Goal: Transaction & Acquisition: Purchase product/service

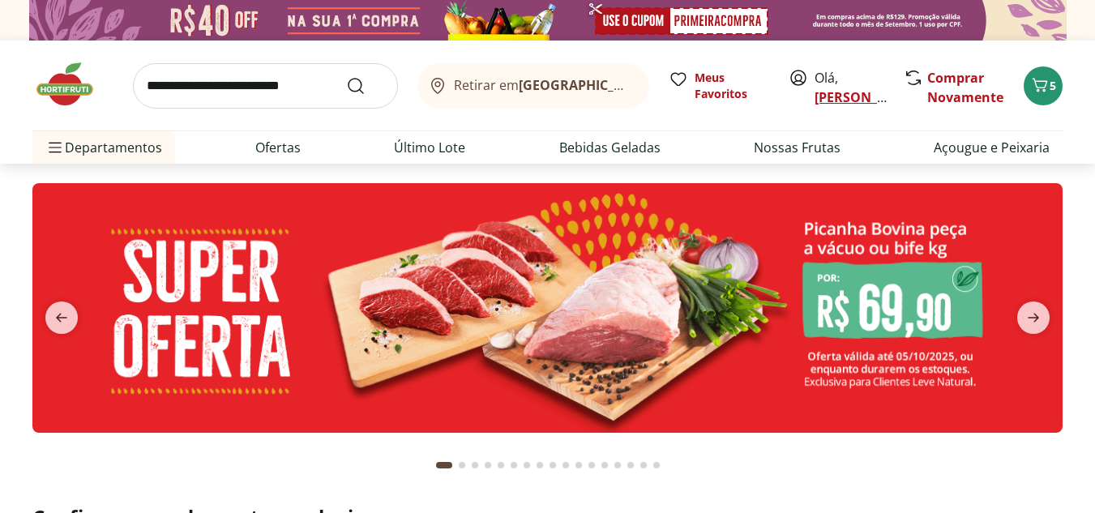
click at [834, 101] on link "[PERSON_NAME]" at bounding box center [867, 97] width 105 height 18
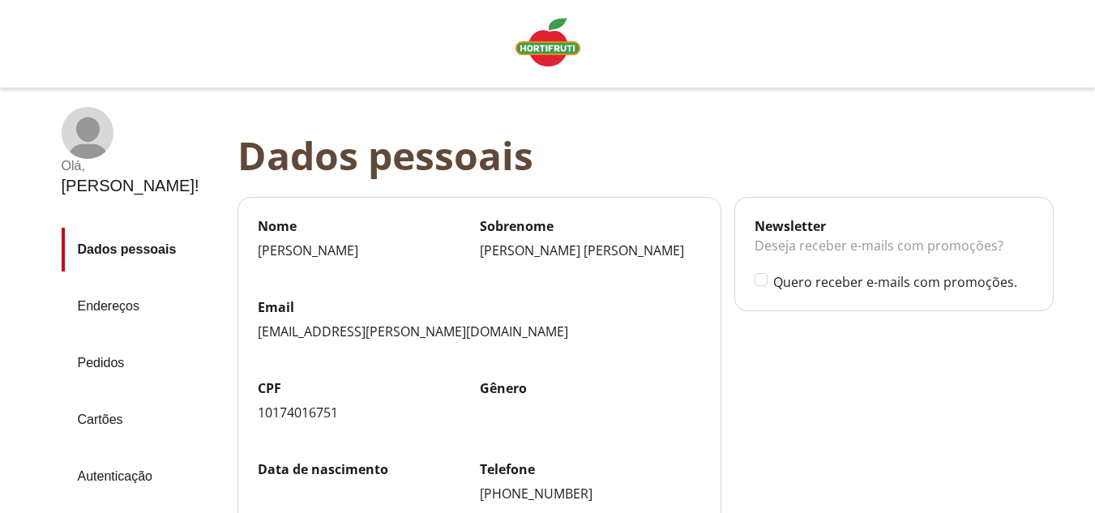
click at [564, 57] on img "Linha de sessão" at bounding box center [548, 42] width 65 height 49
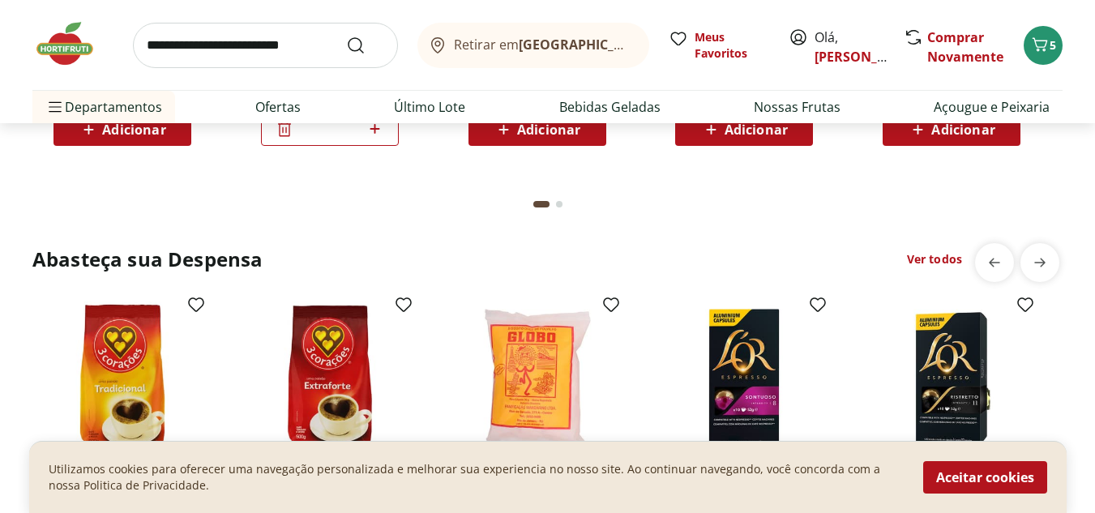
scroll to position [2555, 0]
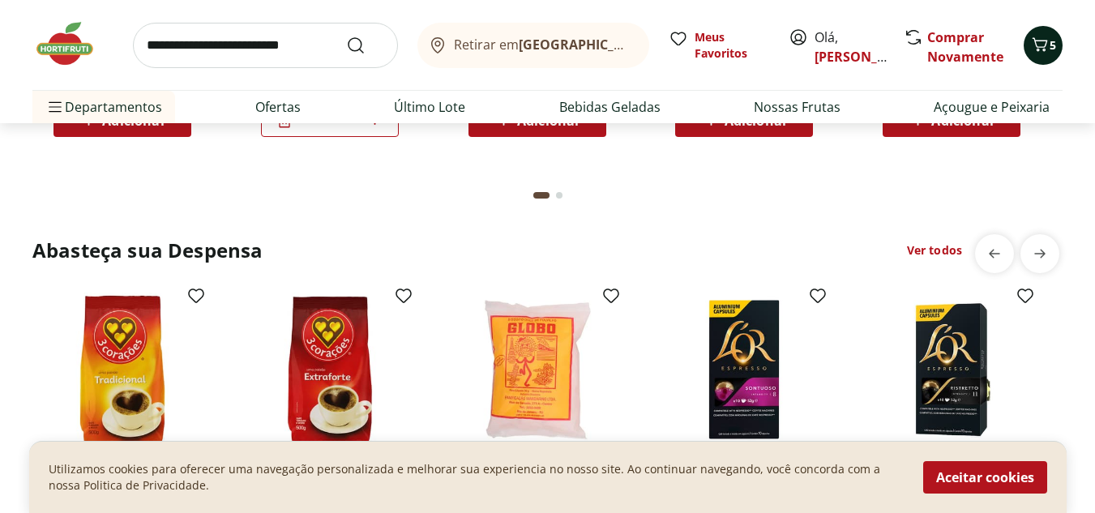
click at [1038, 49] on icon "Carrinho" at bounding box center [1040, 44] width 15 height 14
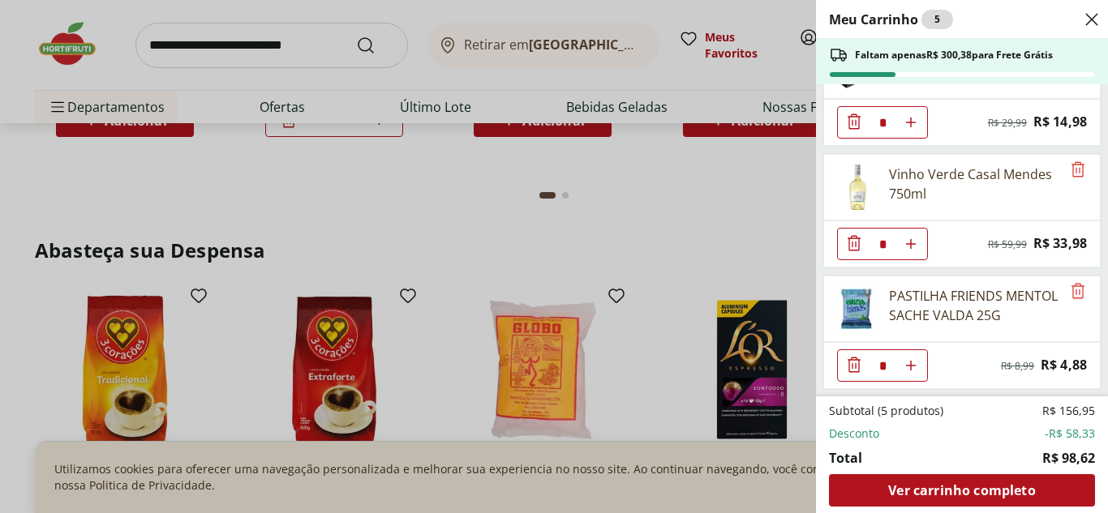
scroll to position [0, 0]
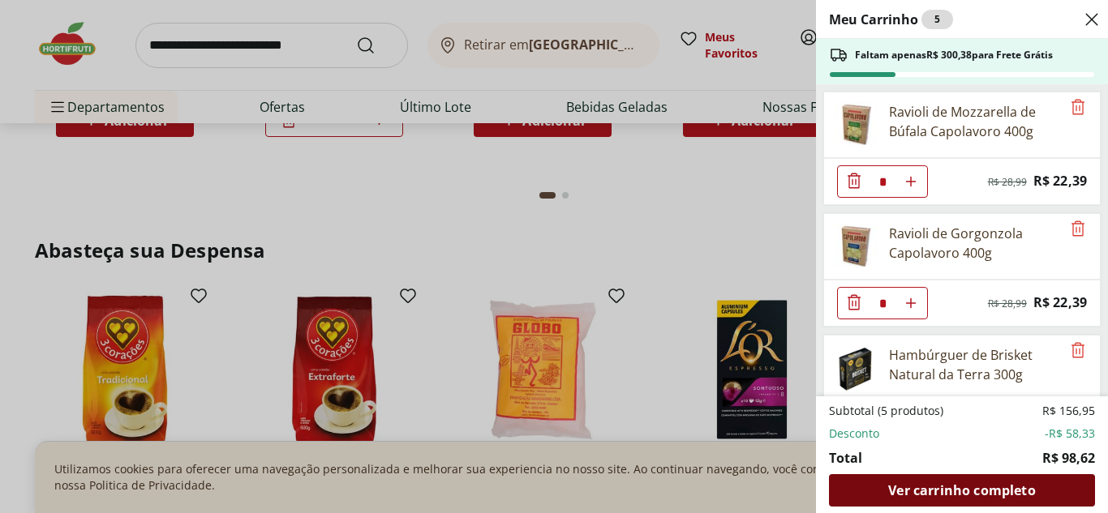
click at [954, 488] on span "Ver carrinho completo" at bounding box center [961, 490] width 147 height 13
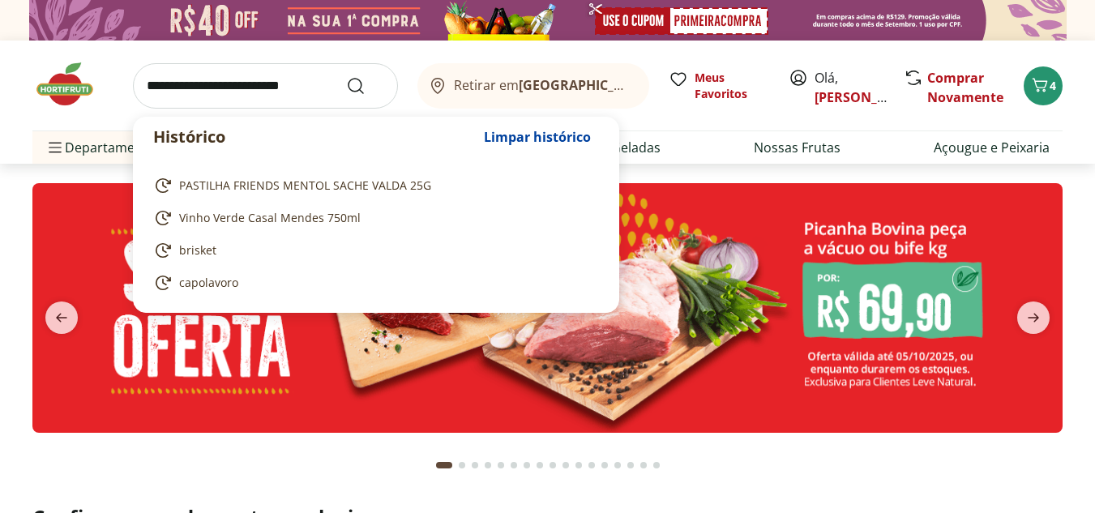
click at [281, 89] on input "search" at bounding box center [265, 85] width 265 height 45
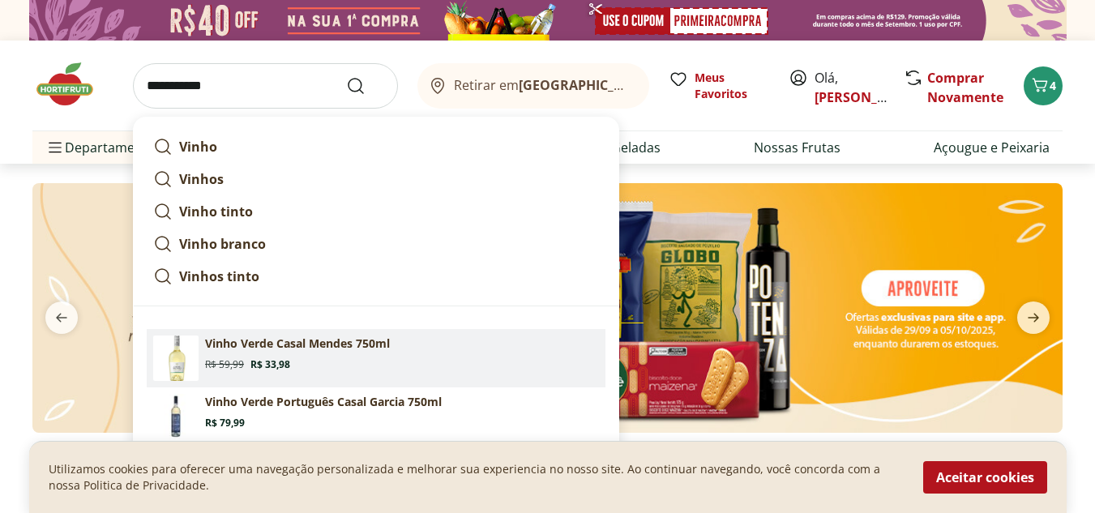
click at [316, 348] on p "Vinho Verde Casal Mendes 750ml" at bounding box center [297, 344] width 185 height 16
type input "**********"
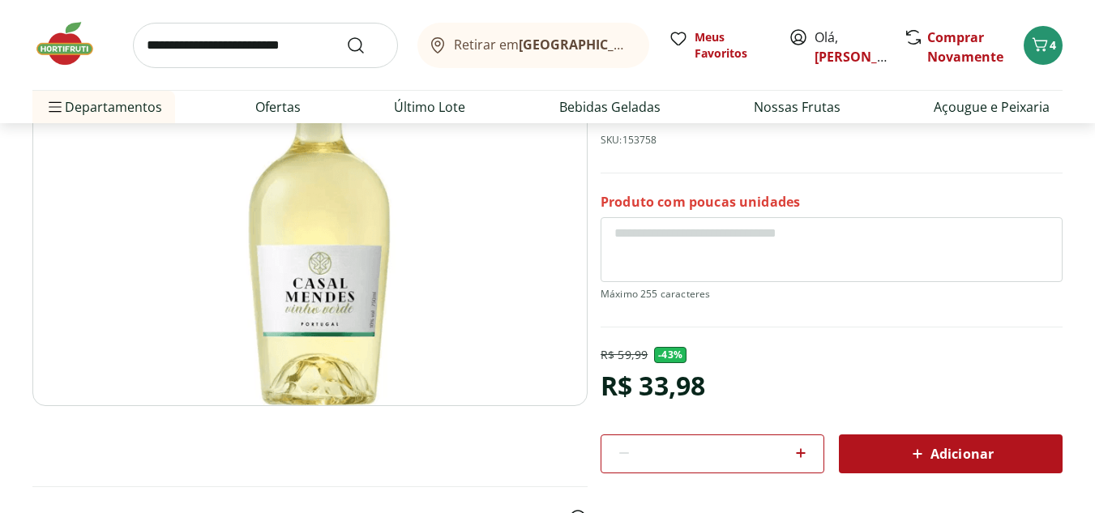
scroll to position [251, 0]
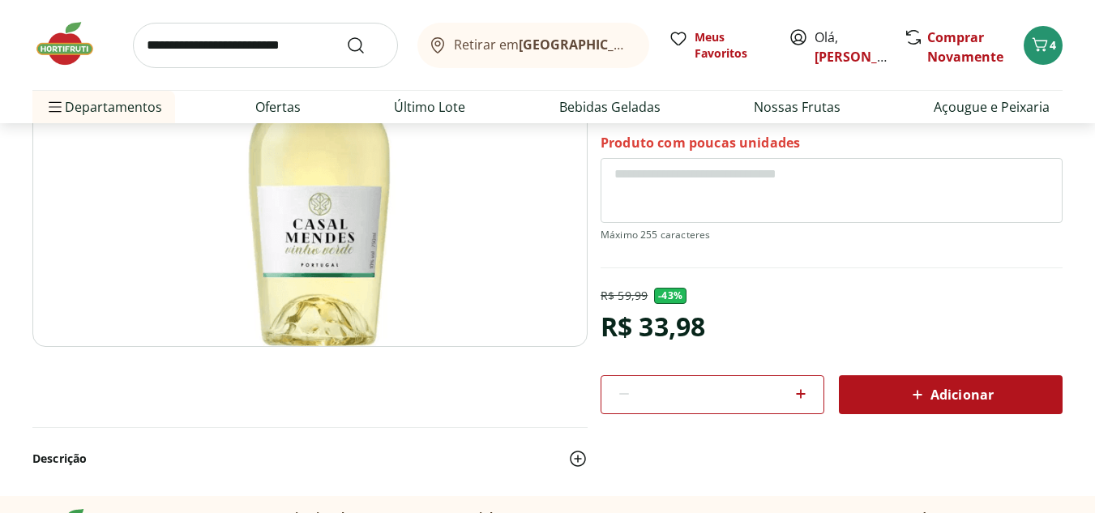
click at [958, 398] on span "Adicionar" at bounding box center [951, 394] width 86 height 19
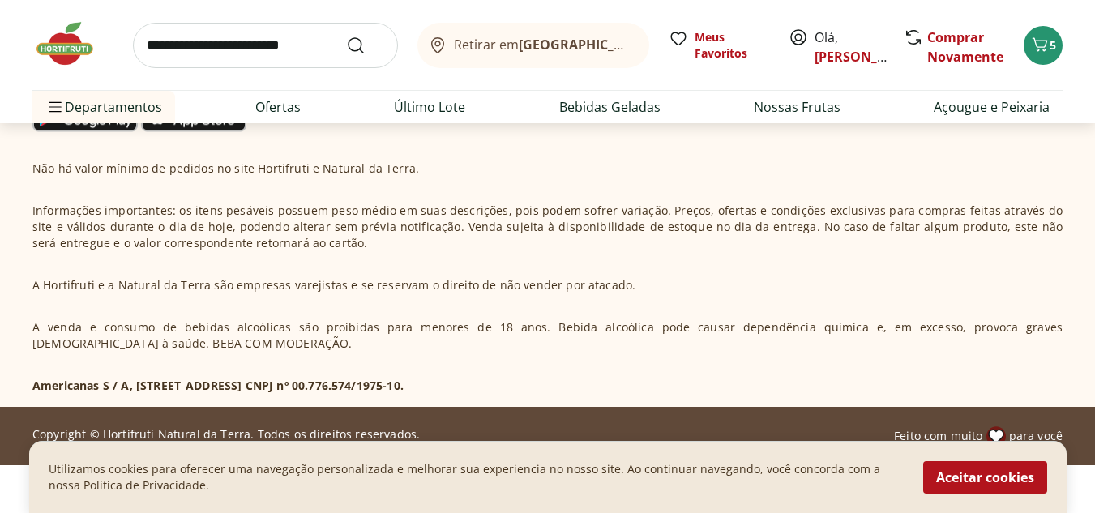
scroll to position [931, 0]
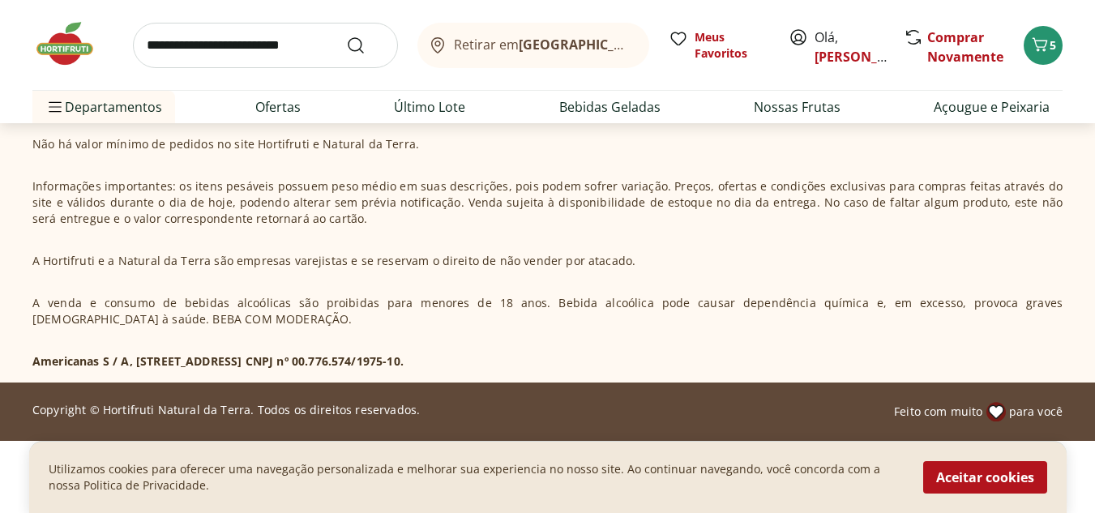
click at [68, 41] on img at bounding box center [72, 43] width 81 height 49
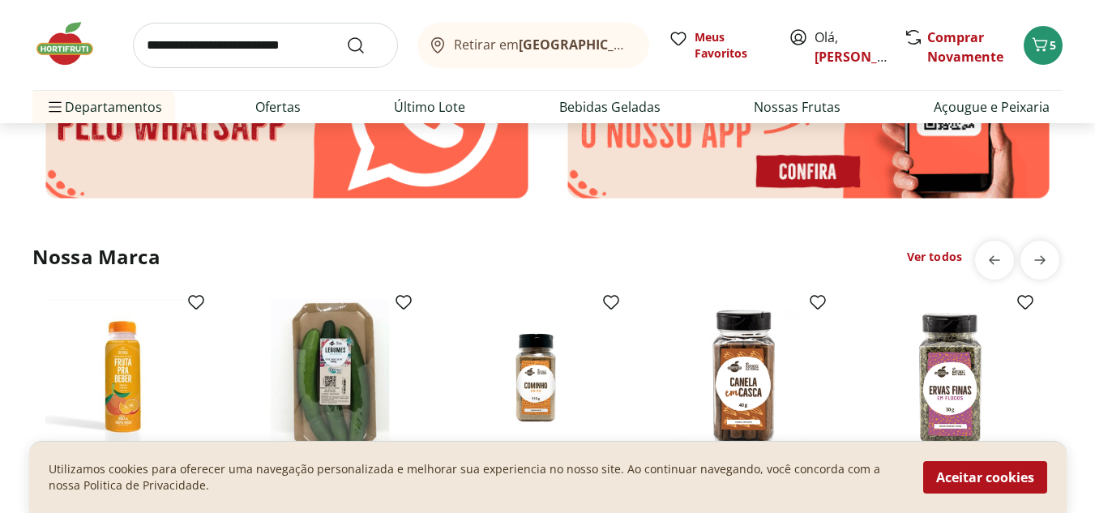
scroll to position [3145, 0]
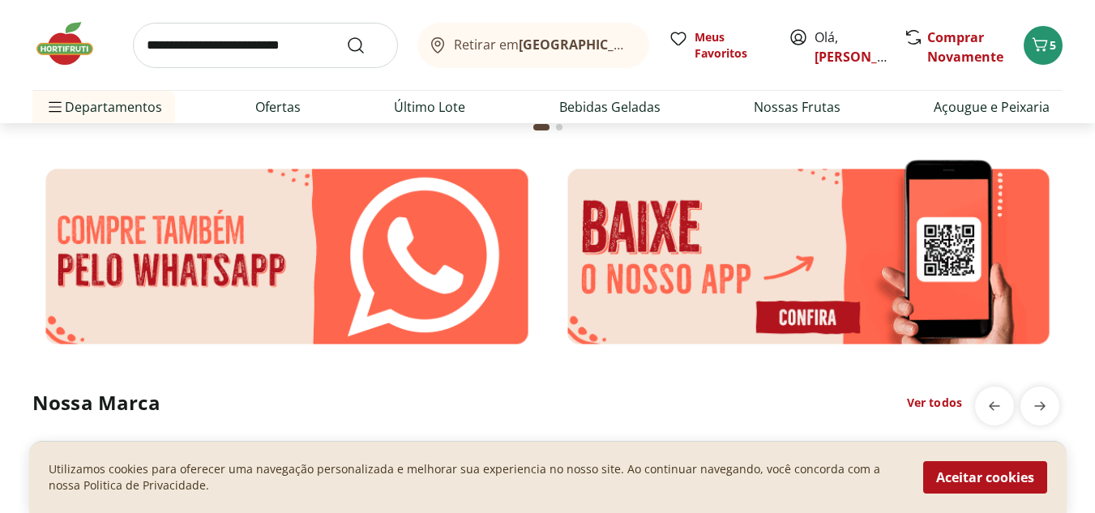
click at [294, 269] on img at bounding box center [286, 256] width 509 height 200
